Goal: Share content: Share content

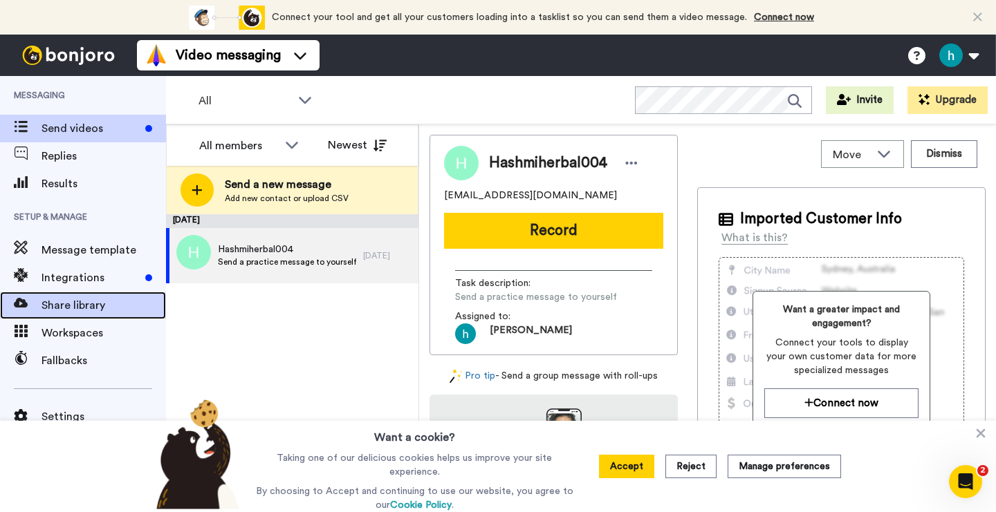
click at [63, 307] on span "Share library" at bounding box center [103, 305] width 124 height 17
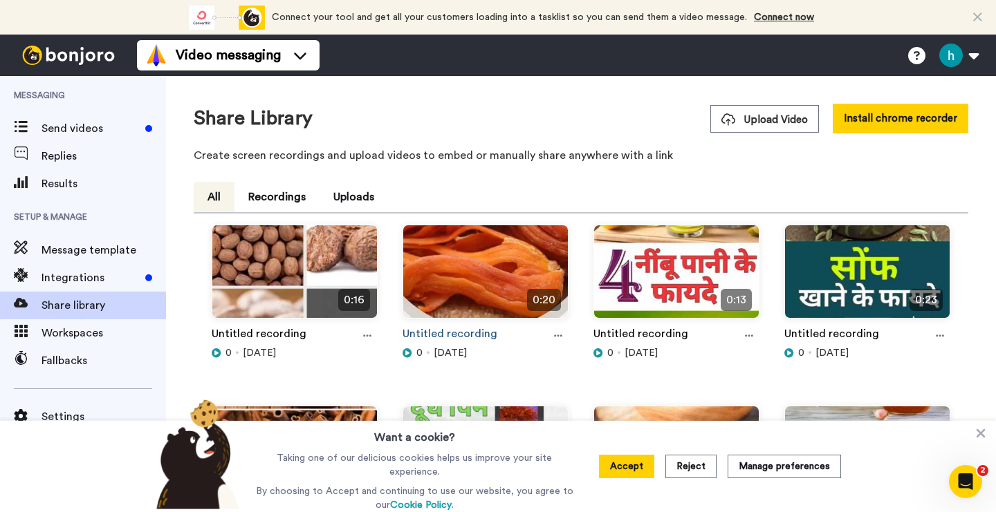
scroll to position [232, 0]
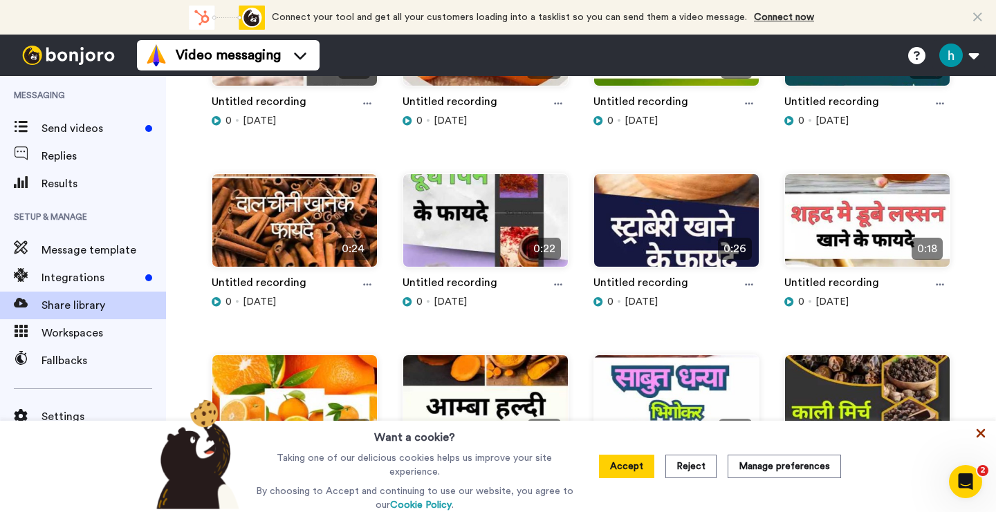
click at [981, 440] on icon at bounding box center [981, 434] width 14 height 14
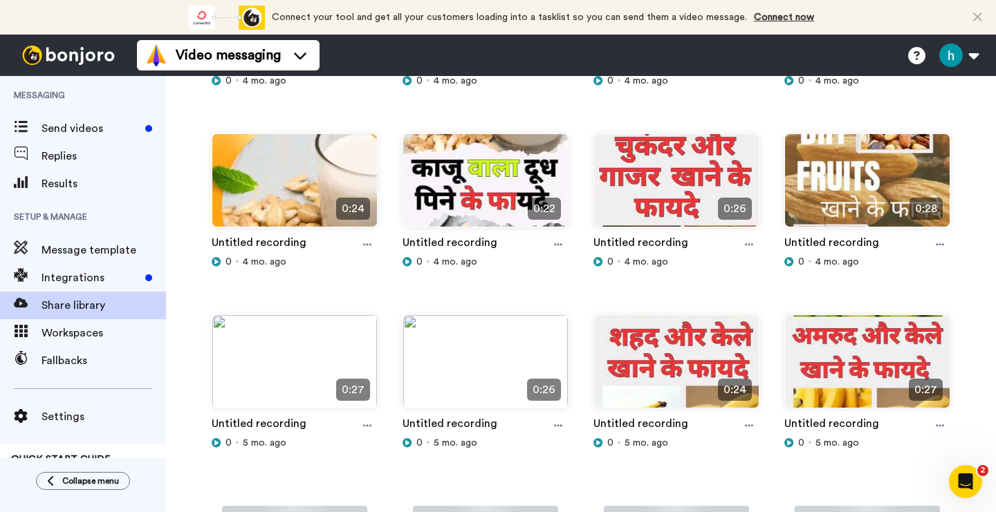
scroll to position [6318, 0]
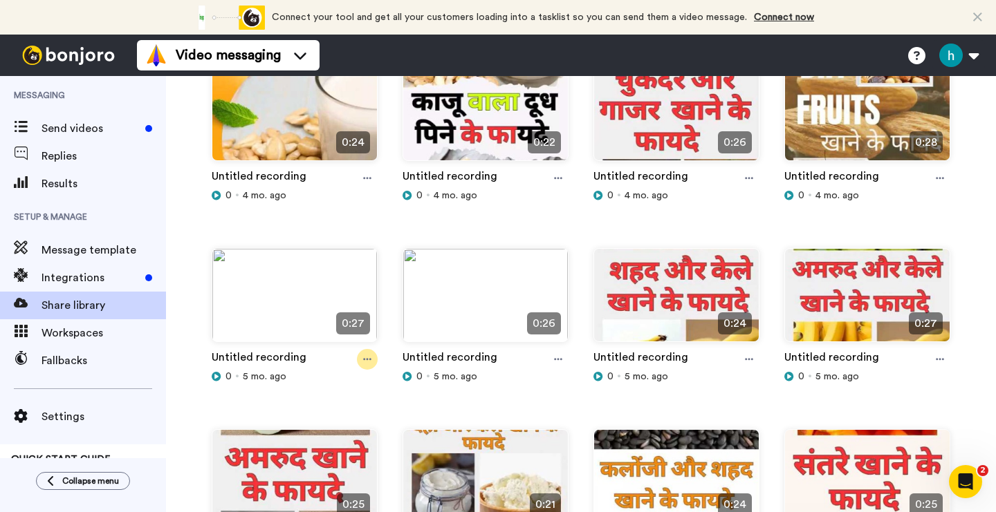
click at [360, 361] on div at bounding box center [367, 359] width 21 height 21
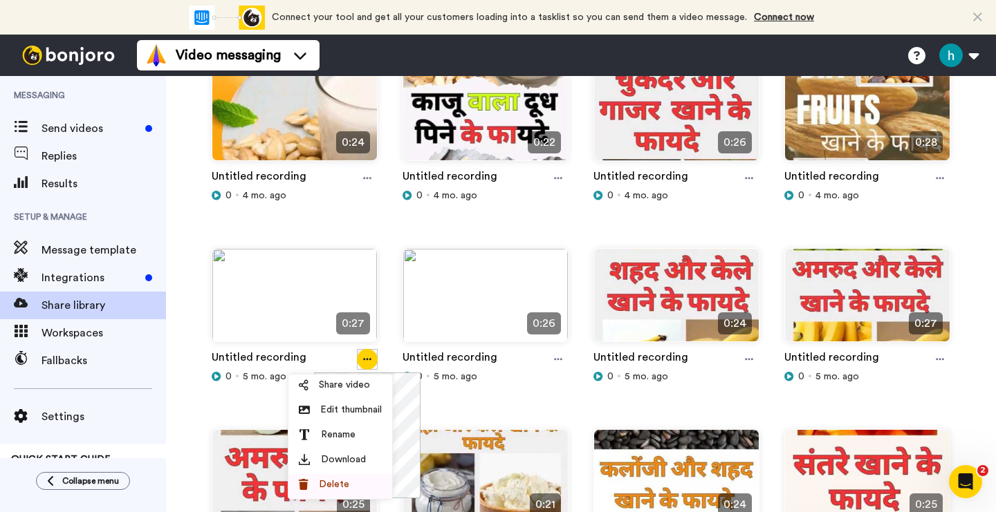
click at [343, 478] on li "Delete" at bounding box center [340, 486] width 104 height 25
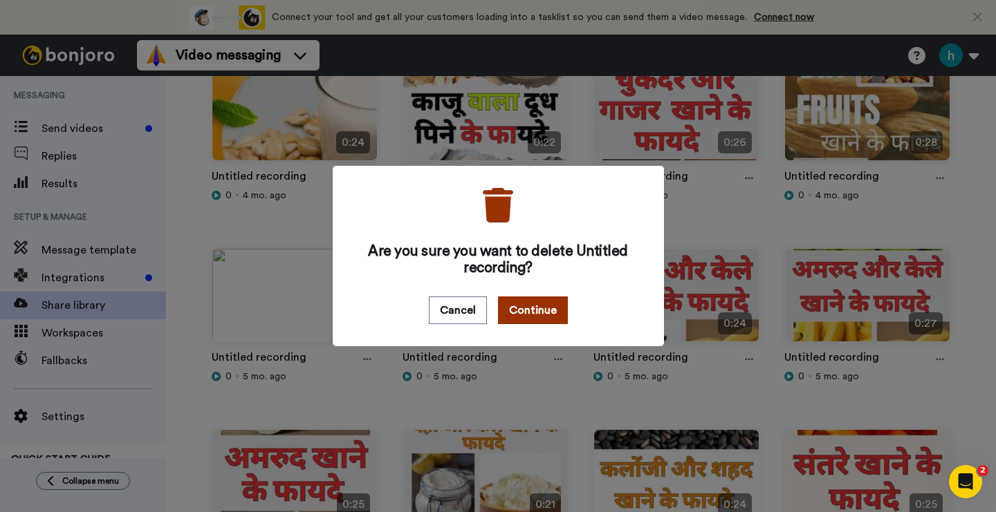
click at [532, 312] on button "Continue" at bounding box center [533, 311] width 70 height 28
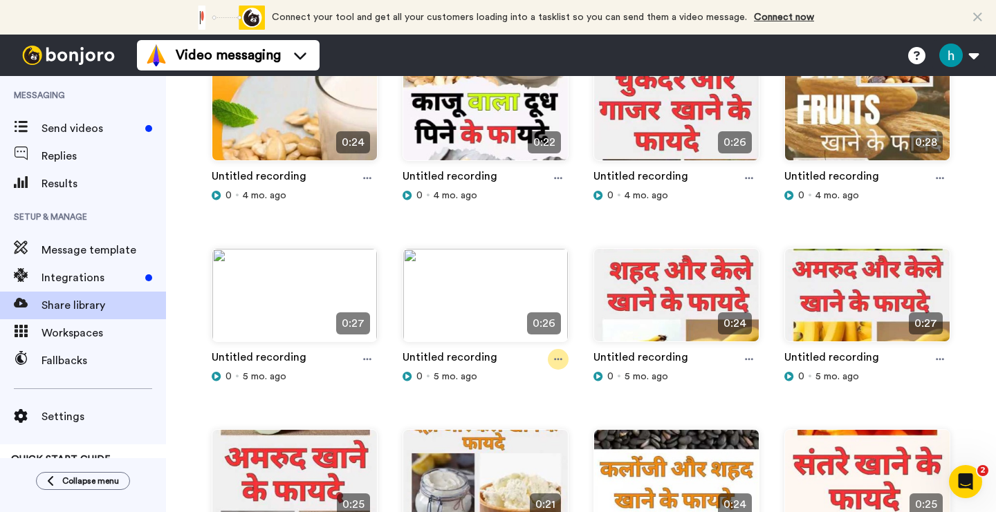
click at [561, 358] on icon at bounding box center [558, 360] width 8 height 10
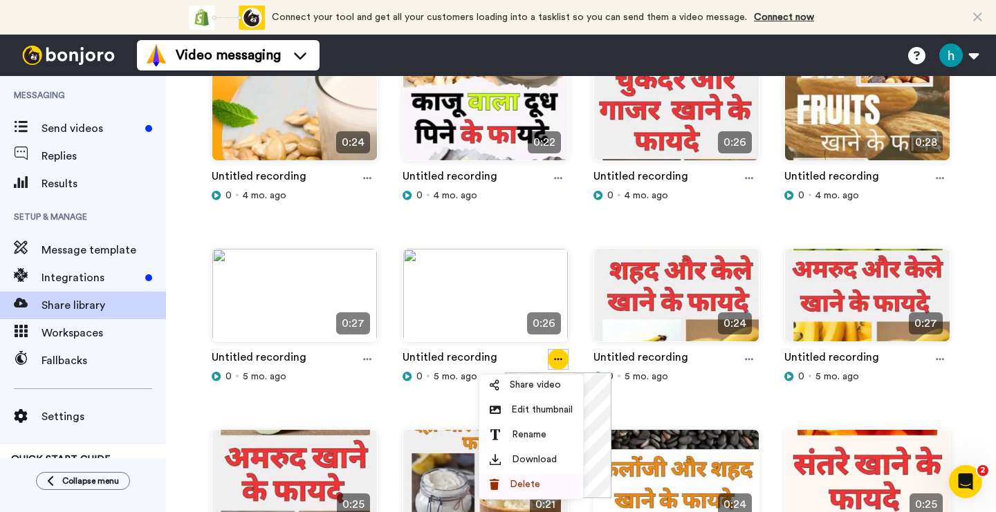
click at [521, 492] on li "Delete" at bounding box center [531, 486] width 104 height 25
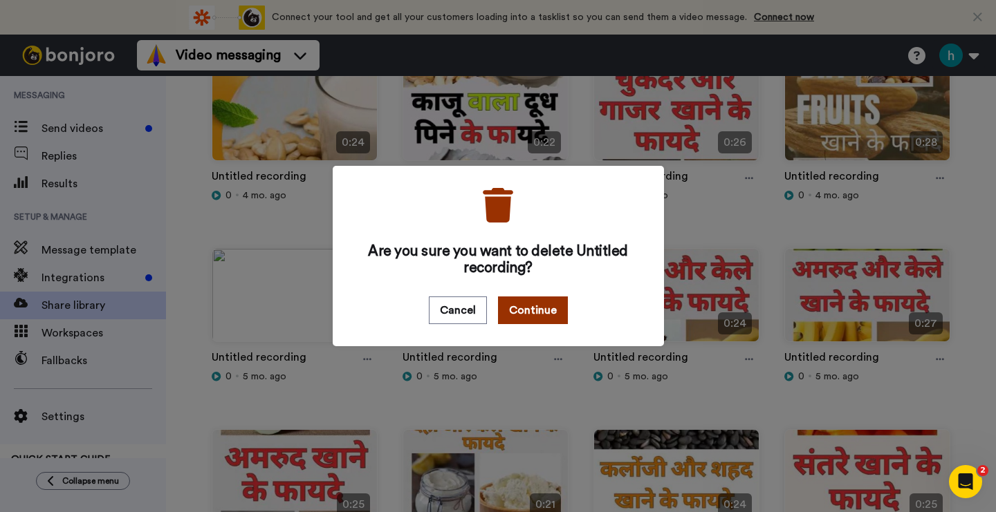
click at [546, 322] on button "Continue" at bounding box center [533, 311] width 70 height 28
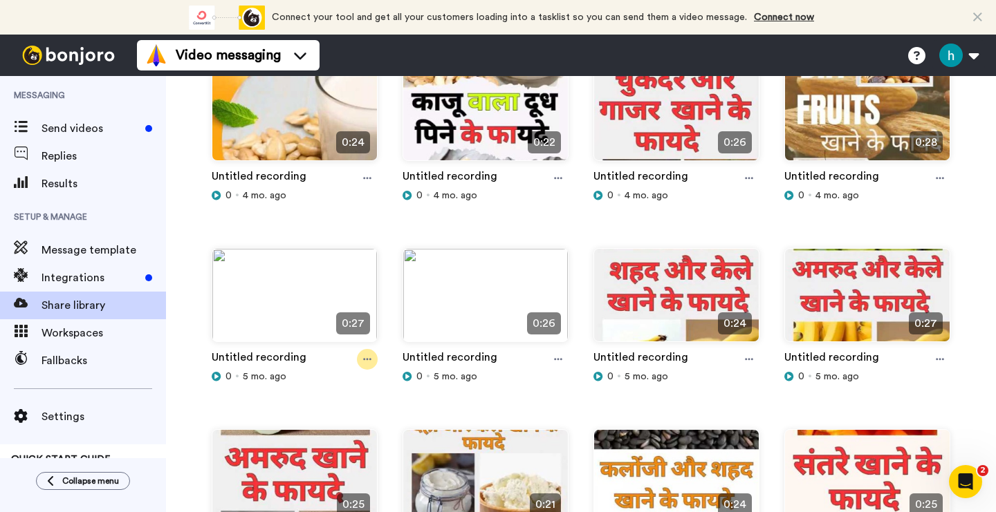
click at [366, 363] on icon at bounding box center [367, 360] width 8 height 10
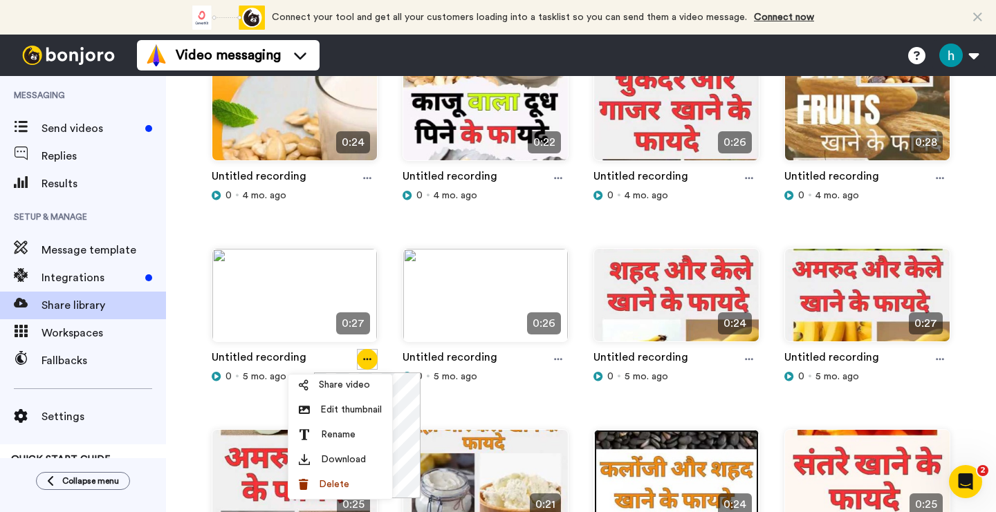
click at [594, 483] on img at bounding box center [676, 482] width 165 height 104
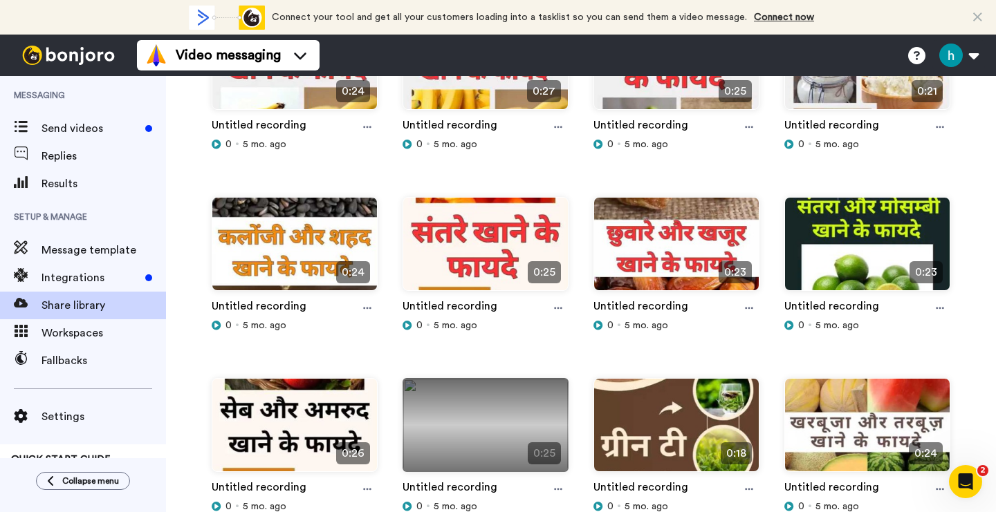
scroll to position [6724, 0]
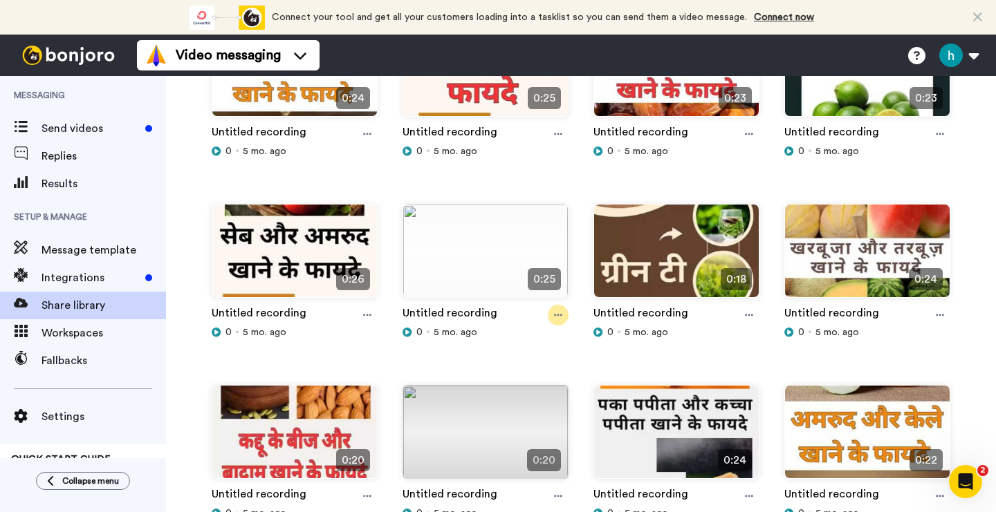
click at [559, 314] on icon at bounding box center [558, 315] width 8 height 10
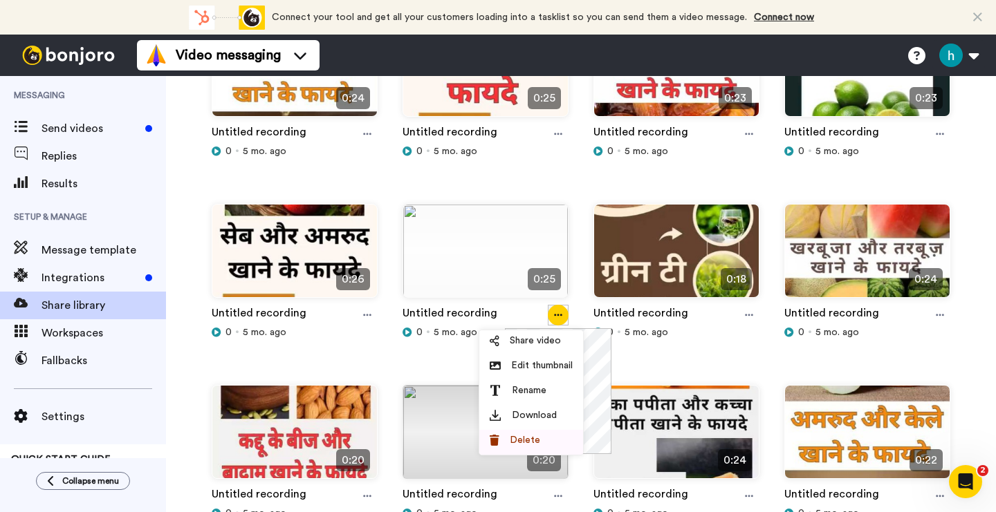
click at [529, 438] on span "Delete" at bounding box center [525, 441] width 30 height 14
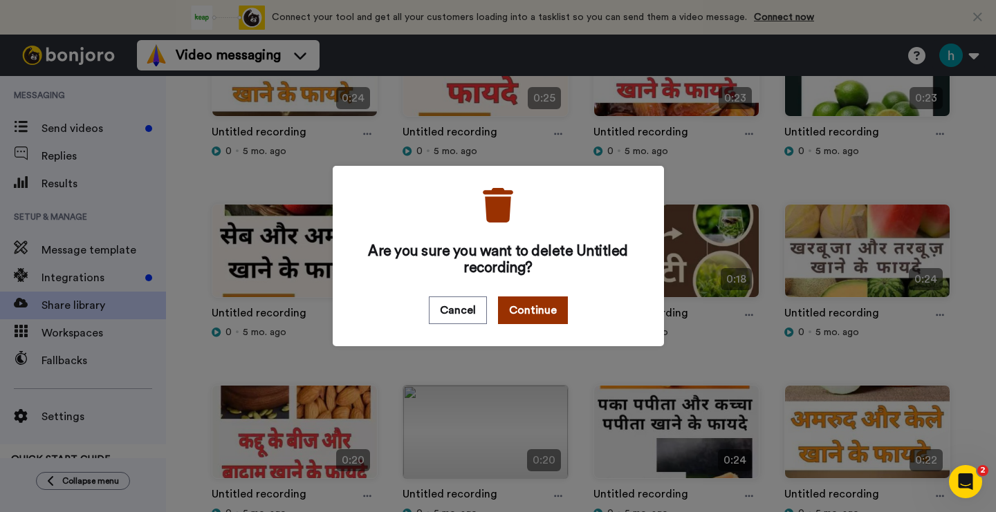
click at [537, 310] on button "Continue" at bounding box center [533, 311] width 70 height 28
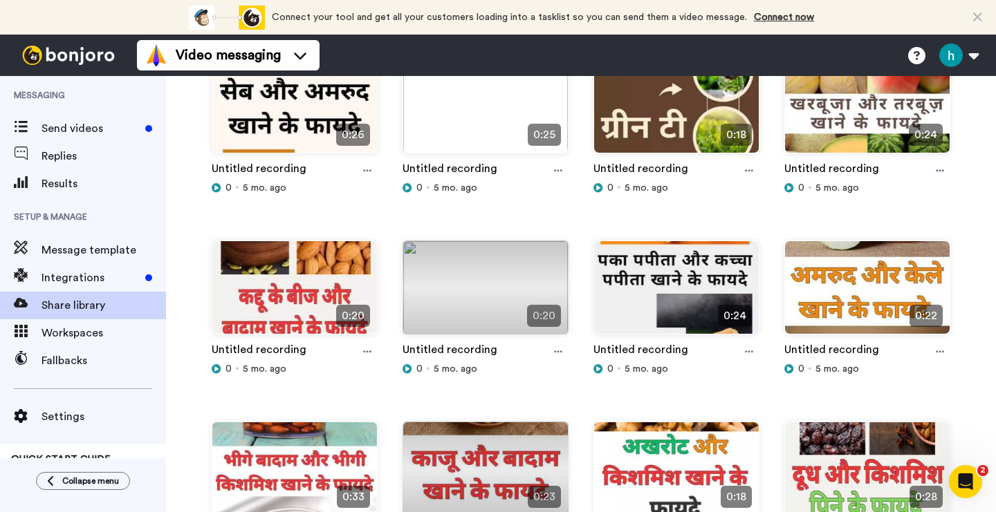
scroll to position [6898, 0]
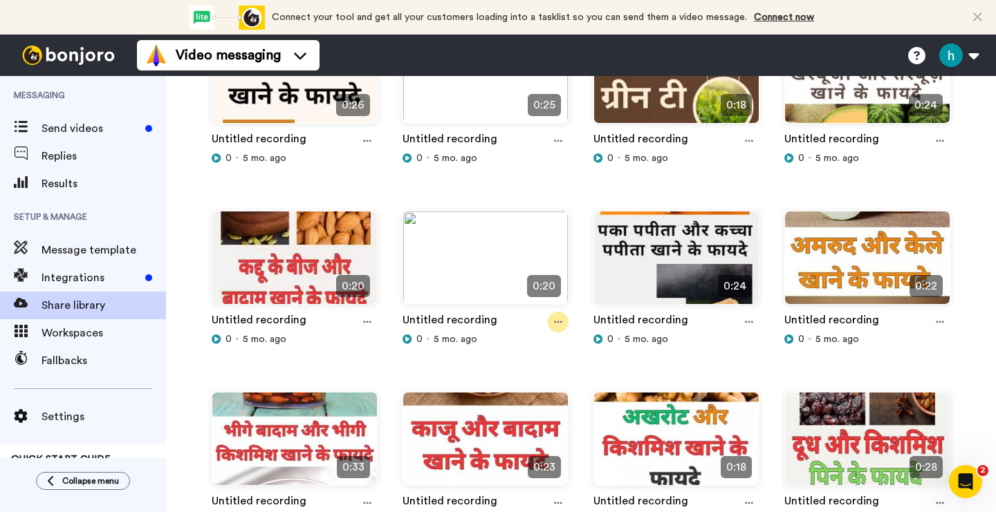
click at [557, 323] on icon at bounding box center [558, 322] width 8 height 10
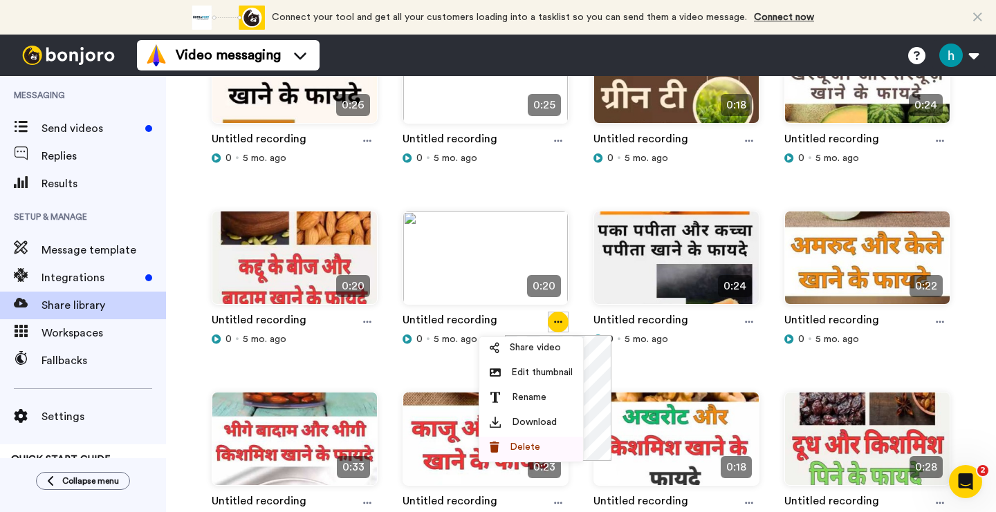
click at [533, 443] on span "Delete" at bounding box center [525, 447] width 30 height 14
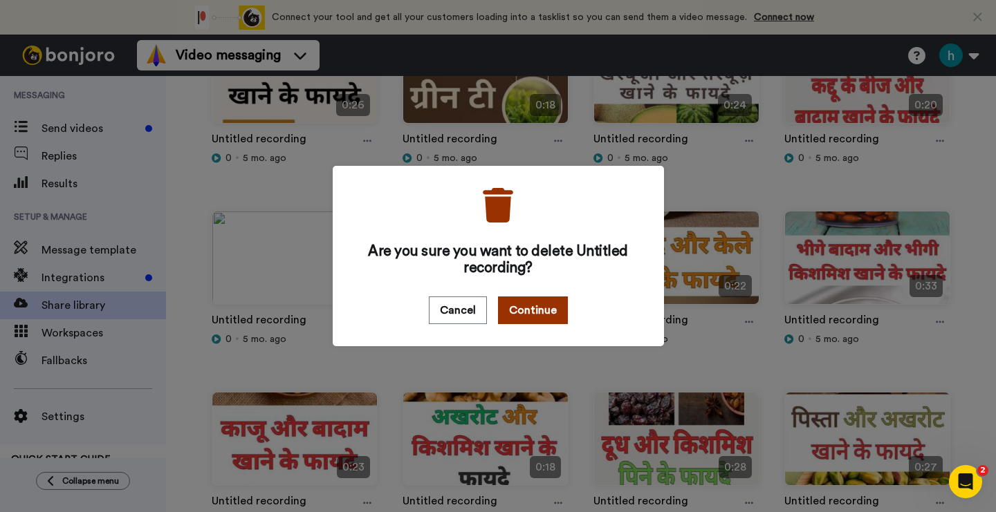
click at [542, 313] on button "Continue" at bounding box center [533, 311] width 70 height 28
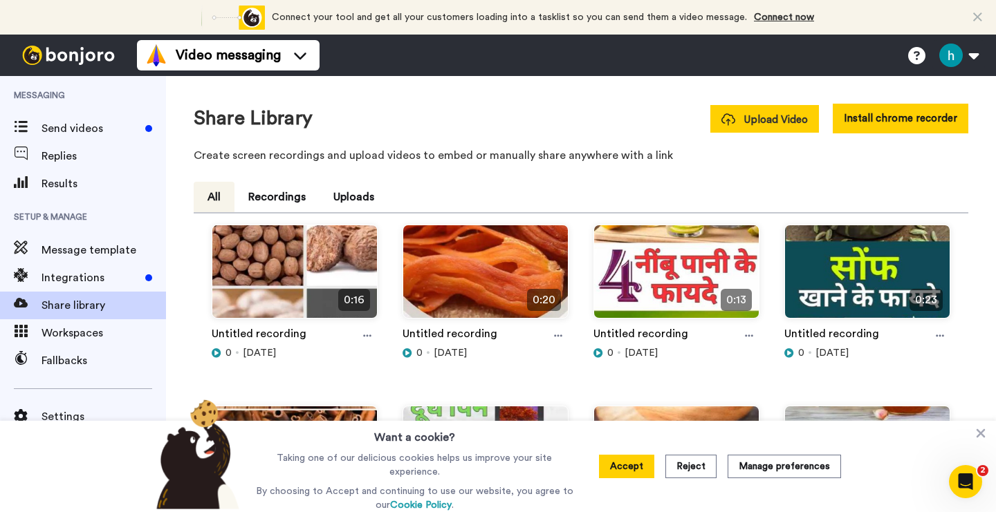
click at [756, 124] on span "Upload Video" at bounding box center [764, 120] width 86 height 15
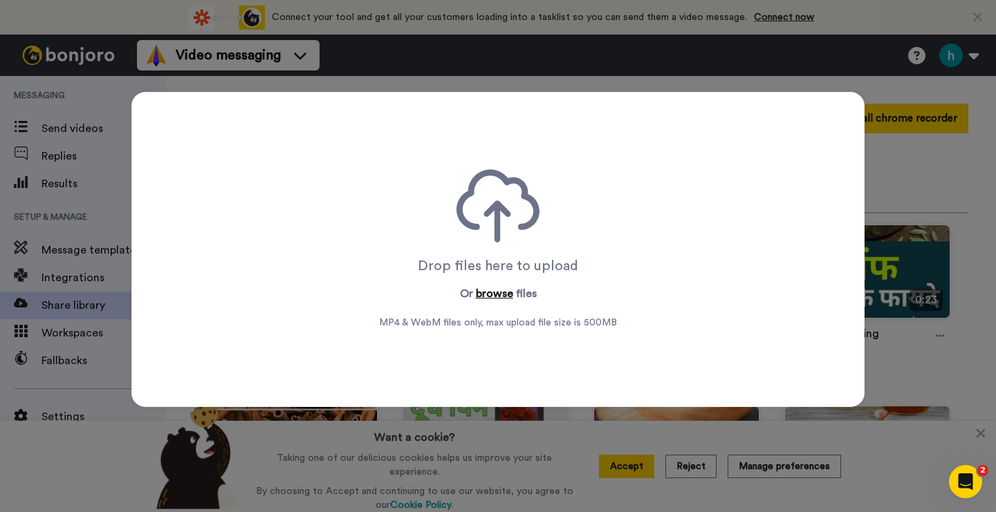
click at [495, 289] on button "browse" at bounding box center [494, 294] width 37 height 17
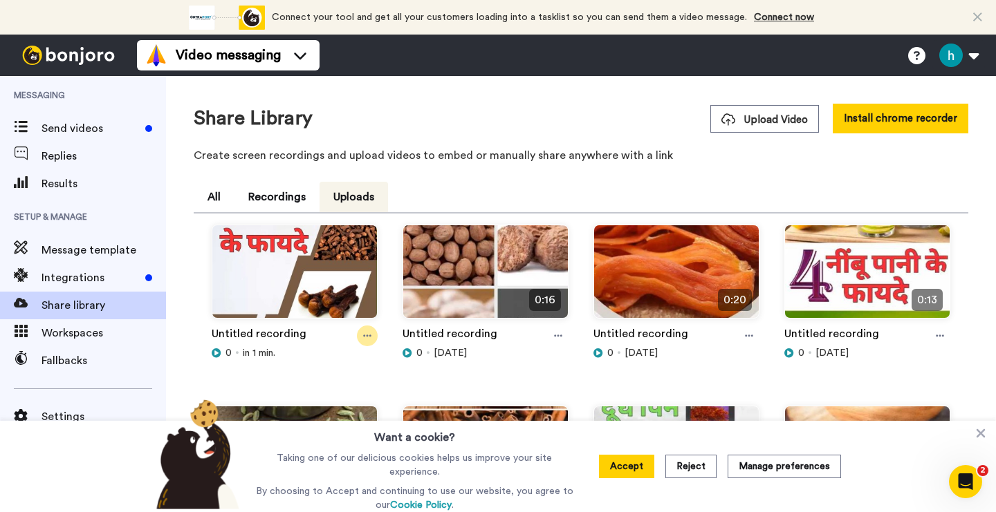
click at [369, 337] on icon at bounding box center [367, 336] width 8 height 10
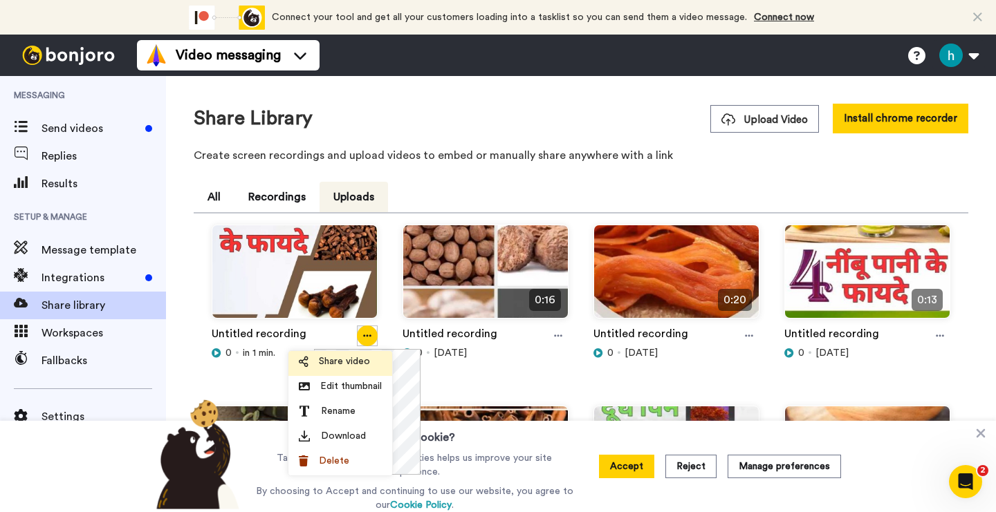
click at [349, 359] on span "Share video" at bounding box center [344, 362] width 51 height 14
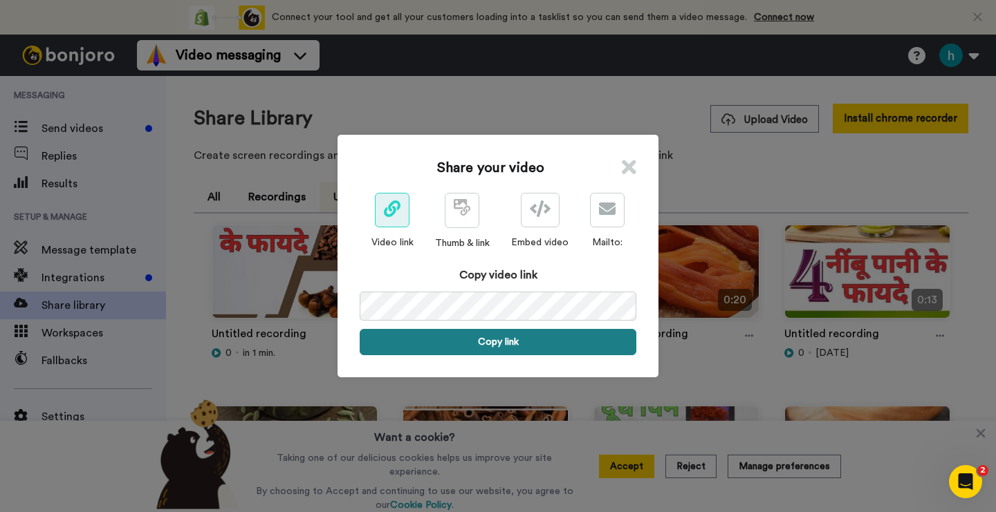
click at [510, 338] on button "Copy link" at bounding box center [498, 342] width 277 height 26
